Goal: Transaction & Acquisition: Book appointment/travel/reservation

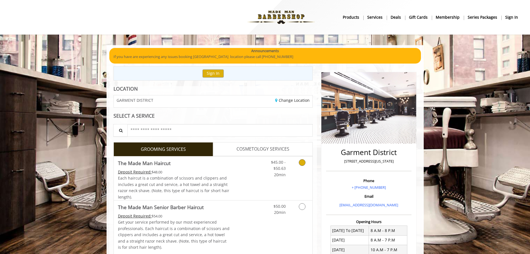
click at [301, 161] on icon "Grooming services" at bounding box center [302, 162] width 7 height 7
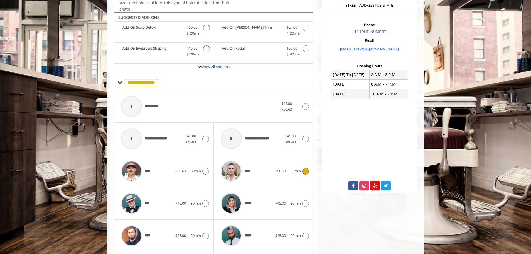
scroll to position [168, 0]
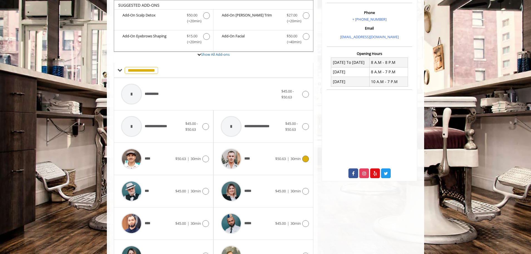
click at [276, 154] on div "**** $50.63 | 30min" at bounding box center [263, 158] width 91 height 26
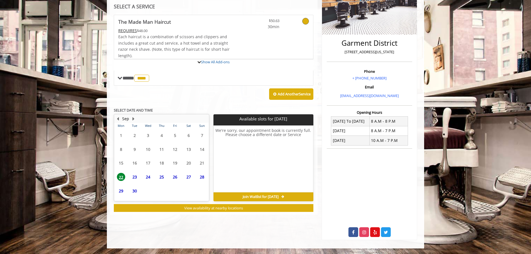
scroll to position [135, 0]
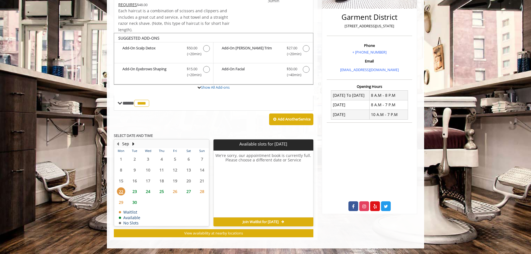
click at [134, 188] on span "23" at bounding box center [135, 191] width 8 height 8
click at [236, 171] on span "9:40 AM" at bounding box center [232, 170] width 13 height 4
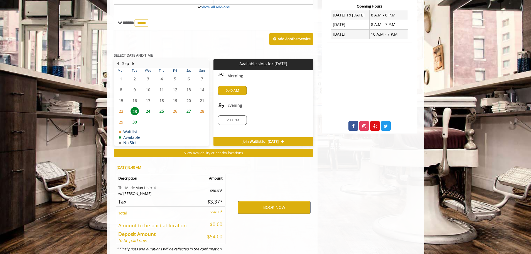
scroll to position [236, 0]
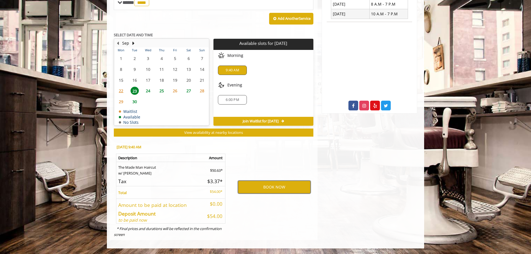
click at [266, 184] on button "BOOK NOW" at bounding box center [274, 186] width 73 height 13
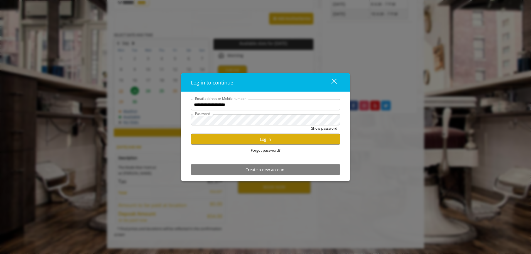
scroll to position [0, 0]
click at [261, 139] on button "Log in" at bounding box center [265, 139] width 149 height 11
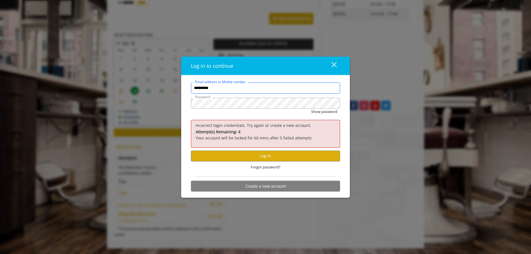
drag, startPoint x: 231, startPoint y: 89, endPoint x: 171, endPoint y: 88, distance: 59.9
click at [171, 88] on div "**********" at bounding box center [265, 127] width 531 height 254
type input "**********"
click at [311, 108] on button "Show password" at bounding box center [324, 111] width 26 height 6
click at [283, 158] on button "Log in" at bounding box center [265, 155] width 149 height 11
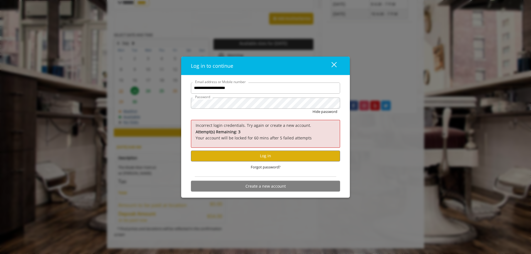
click at [335, 64] on div "close dialog" at bounding box center [334, 64] width 5 height 5
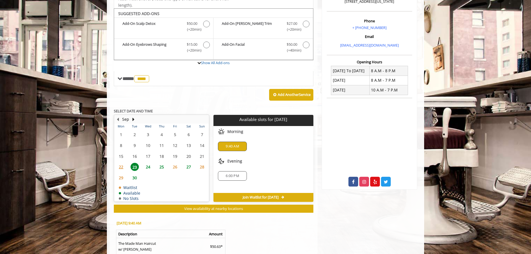
scroll to position [236, 0]
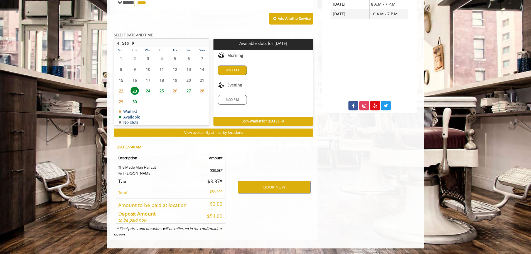
click at [265, 83] on div "Evening" at bounding box center [264, 84] width 100 height 11
click at [264, 77] on div "9:40 AM" at bounding box center [264, 70] width 100 height 18
click at [239, 99] on span "6:00 PM" at bounding box center [232, 99] width 13 height 4
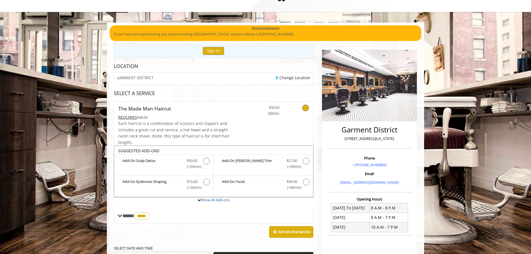
scroll to position [0, 0]
